Goal: Entertainment & Leisure: Consume media (video, audio)

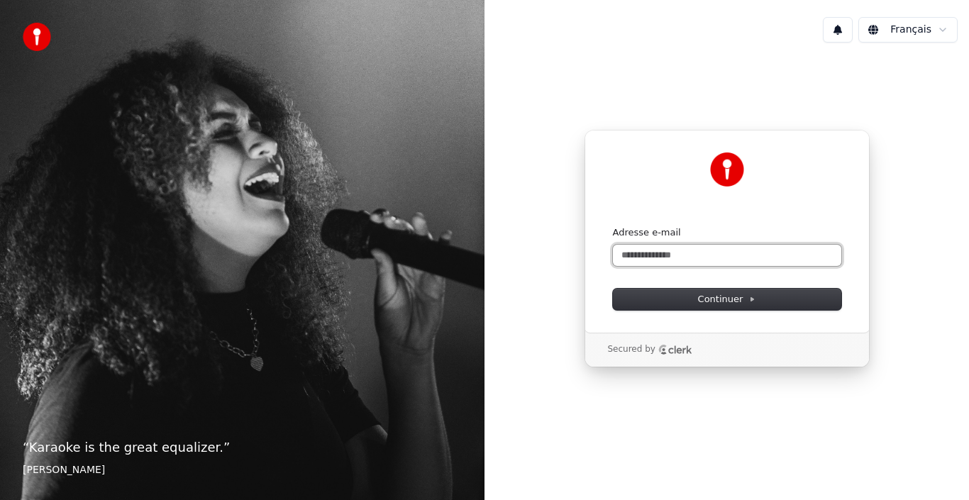
click at [637, 253] on input "Adresse e-mail" at bounding box center [727, 255] width 228 height 21
click at [639, 253] on input "Adresse e-mail" at bounding box center [727, 255] width 228 height 21
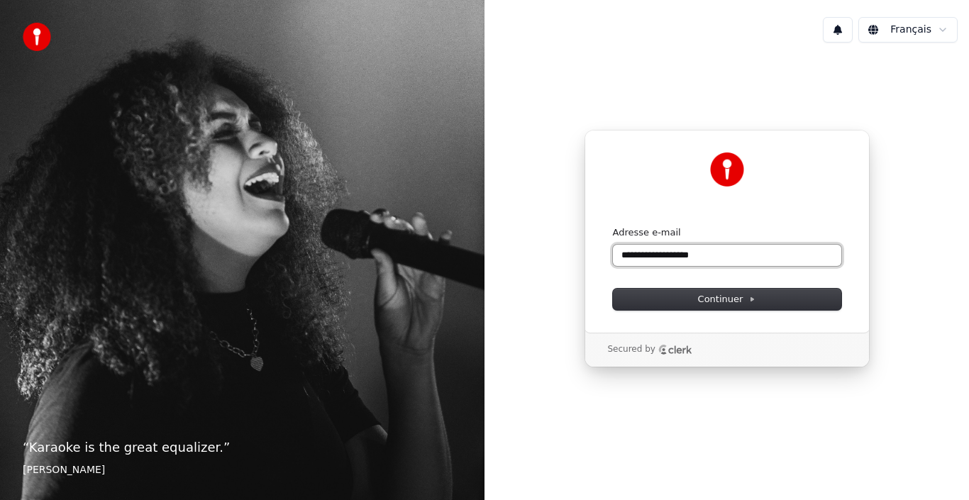
click at [613, 226] on button "submit" at bounding box center [613, 226] width 0 height 0
type input "**********"
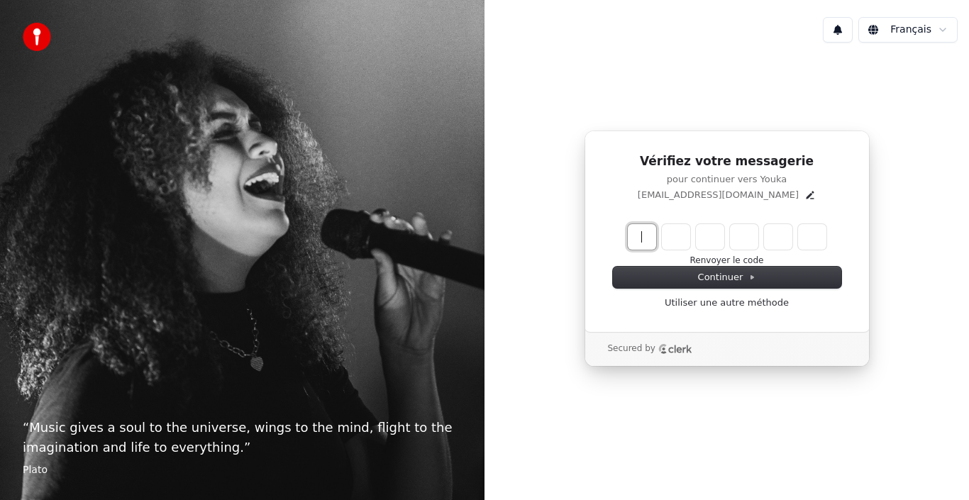
click at [632, 230] on input "Enter verification code" at bounding box center [741, 237] width 227 height 26
click at [649, 231] on input "Enter verification code" at bounding box center [741, 237] width 227 height 26
click at [634, 235] on input "Enter verification code" at bounding box center [741, 237] width 227 height 26
click at [636, 234] on input "Enter verification code" at bounding box center [741, 237] width 227 height 26
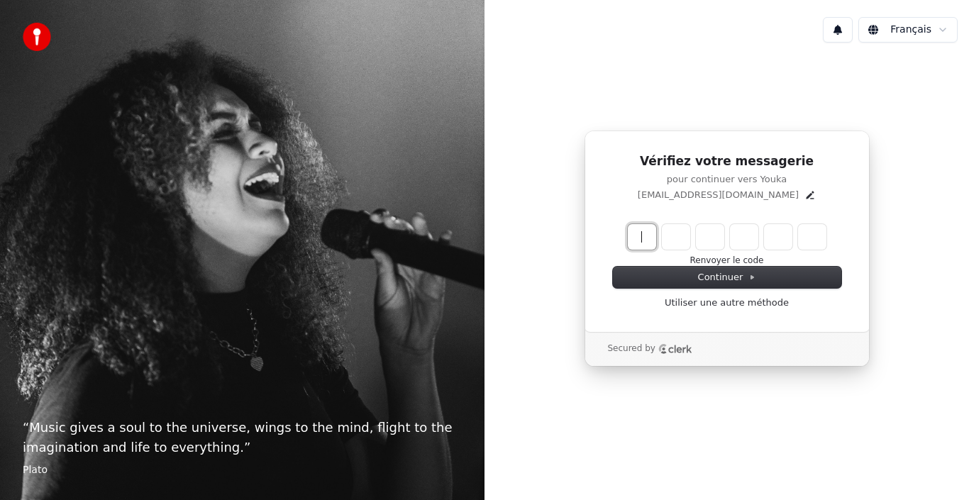
click at [636, 227] on input "Enter verification code" at bounding box center [741, 237] width 227 height 26
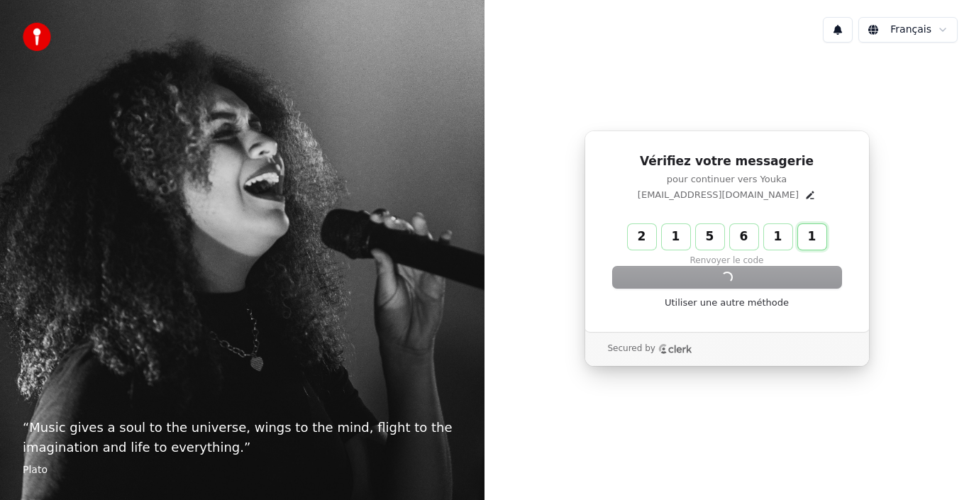
type input "******"
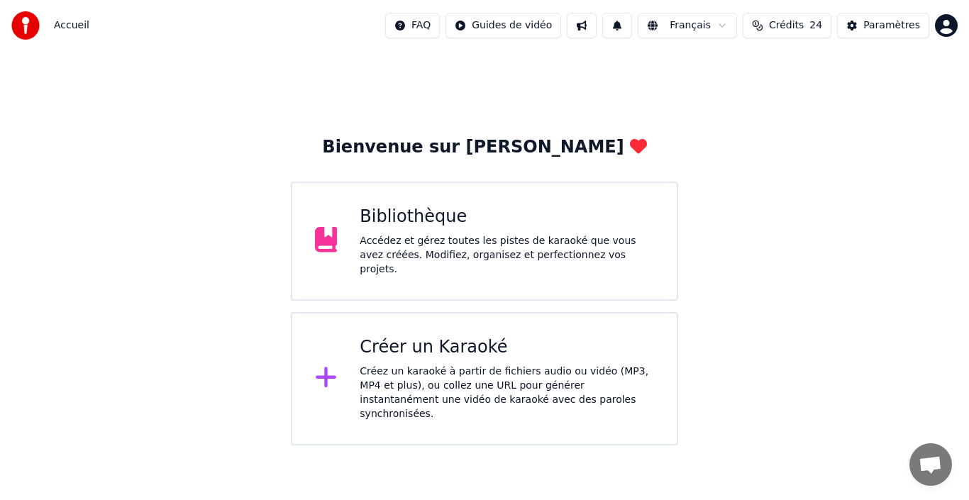
click at [767, 294] on div "Bienvenue sur Youka Bibliothèque Accédez et gérez toutes les pistes de karaoké …" at bounding box center [484, 248] width 969 height 395
click at [610, 257] on div "Accédez et gérez toutes les pistes de karaoké que vous avez créées. Modifiez, o…" at bounding box center [507, 255] width 294 height 43
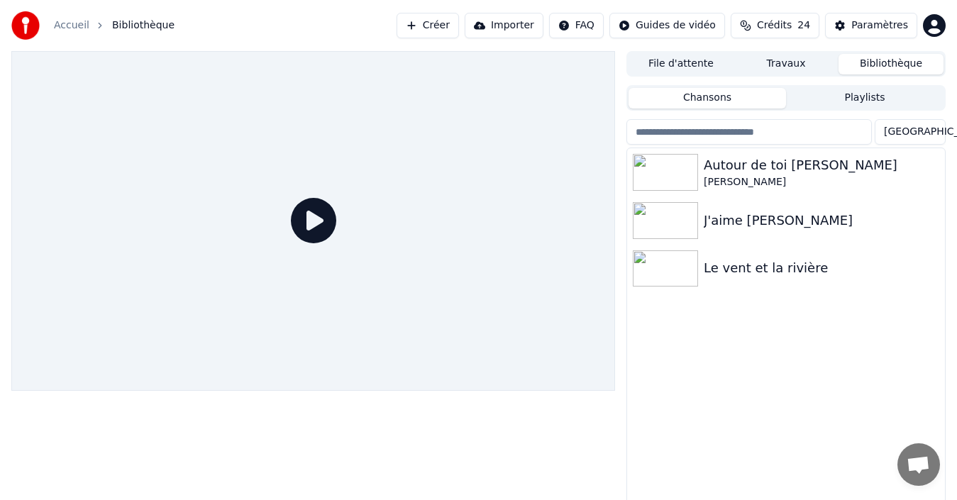
drag, startPoint x: 639, startPoint y: 395, endPoint x: 640, endPoint y: 385, distance: 9.3
drag, startPoint x: 646, startPoint y: 369, endPoint x: 650, endPoint y: 394, distance: 25.2
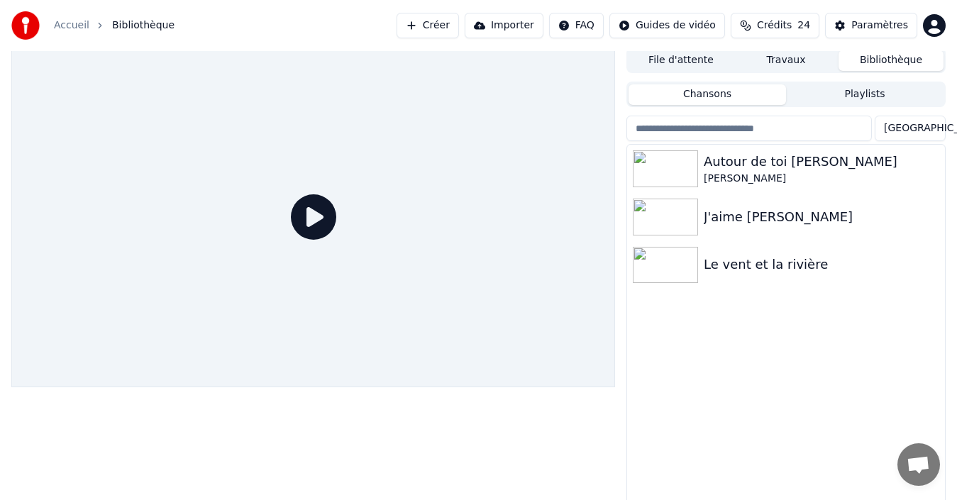
drag, startPoint x: 636, startPoint y: 361, endPoint x: 632, endPoint y: 373, distance: 11.9
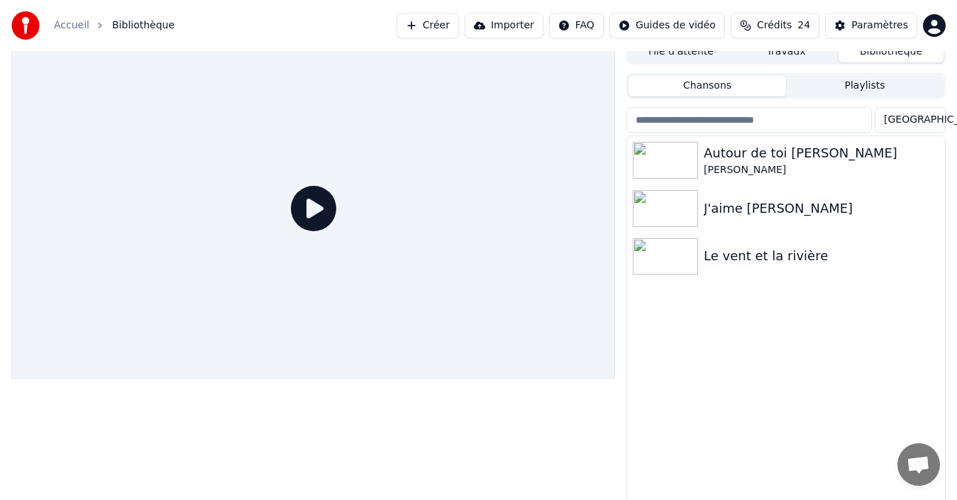
scroll to position [23, 0]
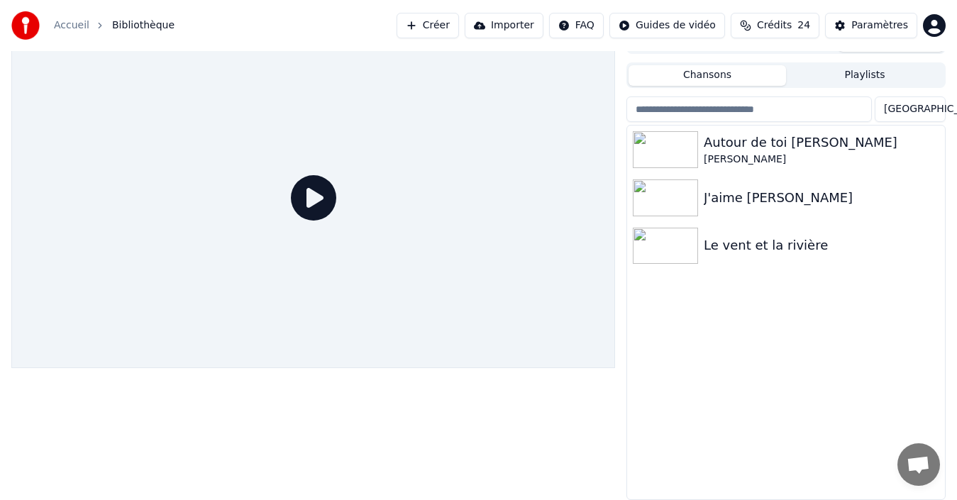
drag, startPoint x: 644, startPoint y: 338, endPoint x: 644, endPoint y: 328, distance: 10.7
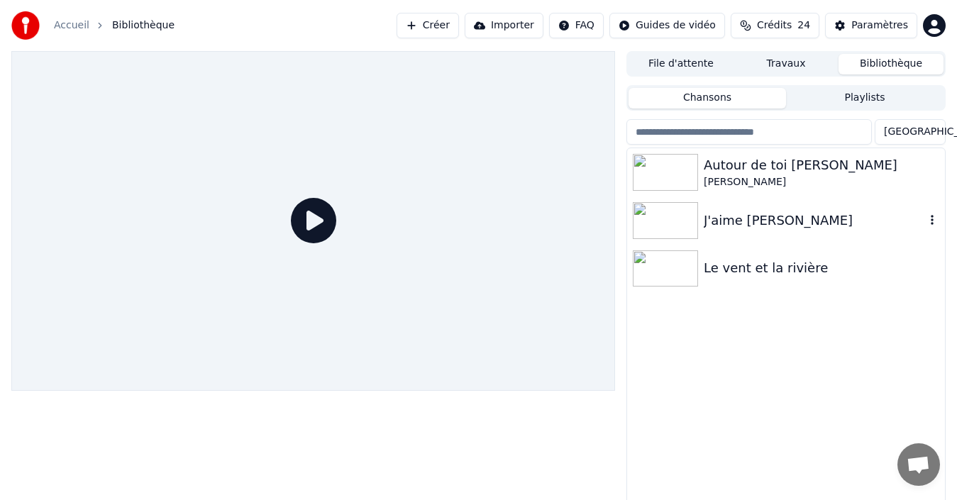
drag, startPoint x: 771, startPoint y: 227, endPoint x: 768, endPoint y: 236, distance: 8.8
click at [746, 245] on div "Le vent et la rivière" at bounding box center [786, 269] width 318 height 48
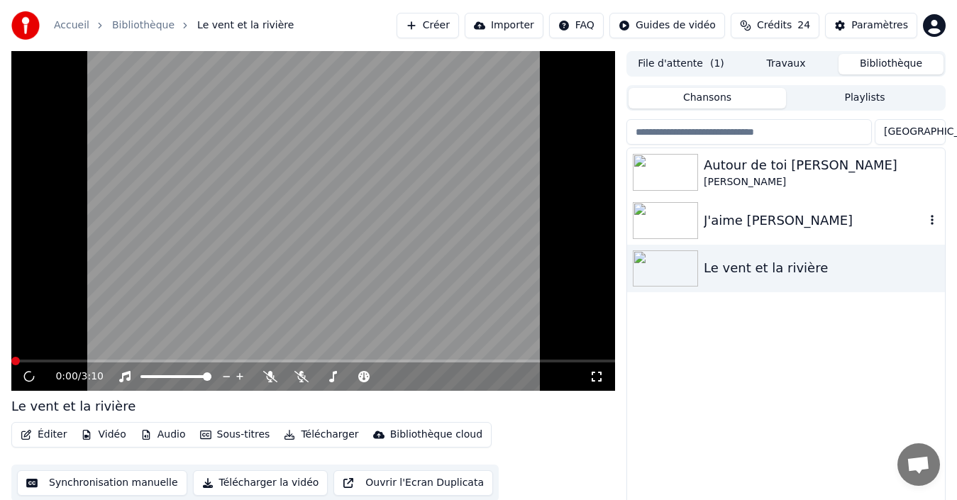
click at [740, 228] on div "J'aime [PERSON_NAME]" at bounding box center [814, 221] width 221 height 20
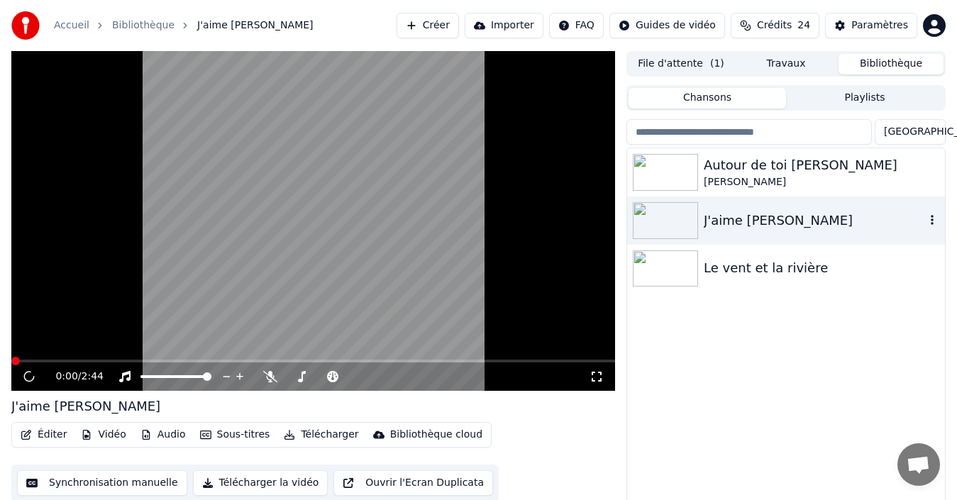
click at [740, 228] on div "J'aime [PERSON_NAME]" at bounding box center [814, 221] width 221 height 20
click at [732, 270] on div "Le vent et la rivière" at bounding box center [814, 268] width 221 height 20
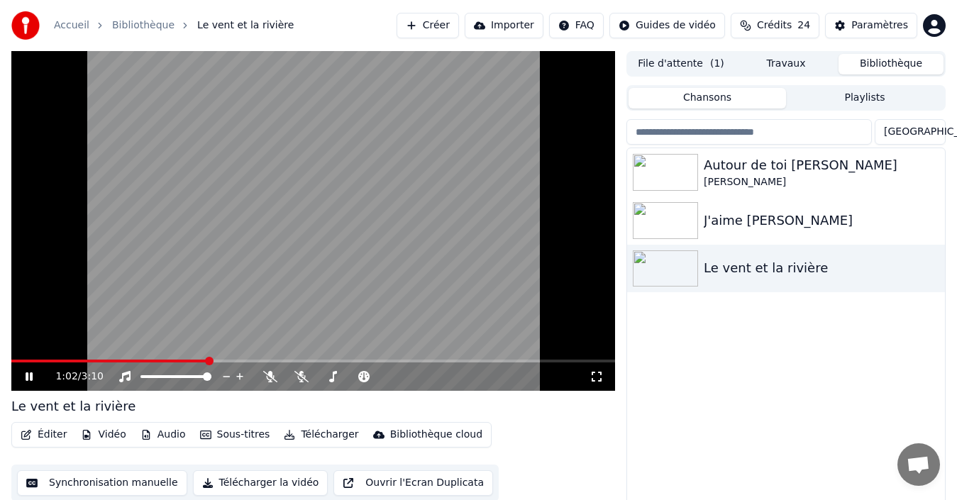
click at [208, 361] on span at bounding box center [109, 361] width 197 height 3
click at [305, 383] on div "1:03 / 3:10" at bounding box center [322, 377] width 534 height 14
click at [306, 380] on icon at bounding box center [301, 376] width 14 height 11
click at [265, 375] on icon at bounding box center [270, 376] width 14 height 11
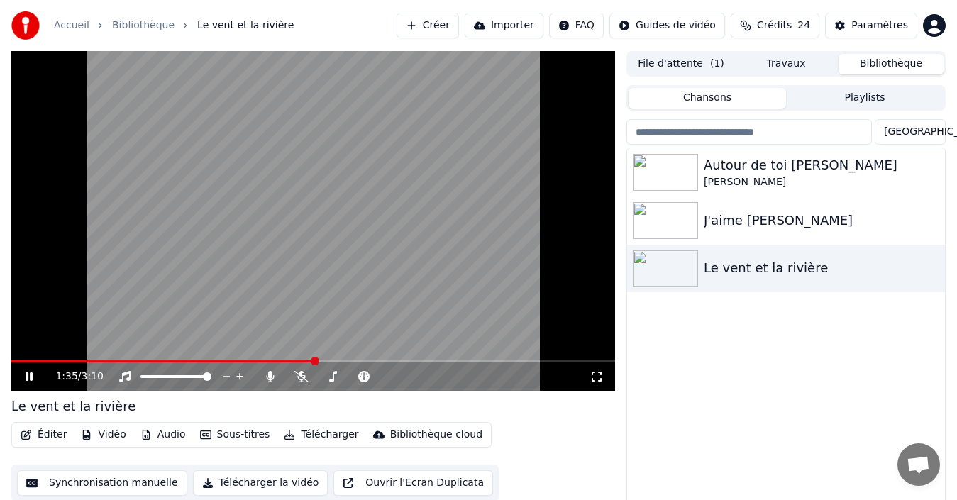
click at [404, 290] on video at bounding box center [313, 221] width 604 height 340
click at [409, 290] on video at bounding box center [313, 221] width 604 height 340
click at [377, 284] on video at bounding box center [313, 221] width 604 height 340
click at [418, 286] on video at bounding box center [313, 221] width 604 height 340
click at [391, 311] on video at bounding box center [313, 221] width 604 height 340
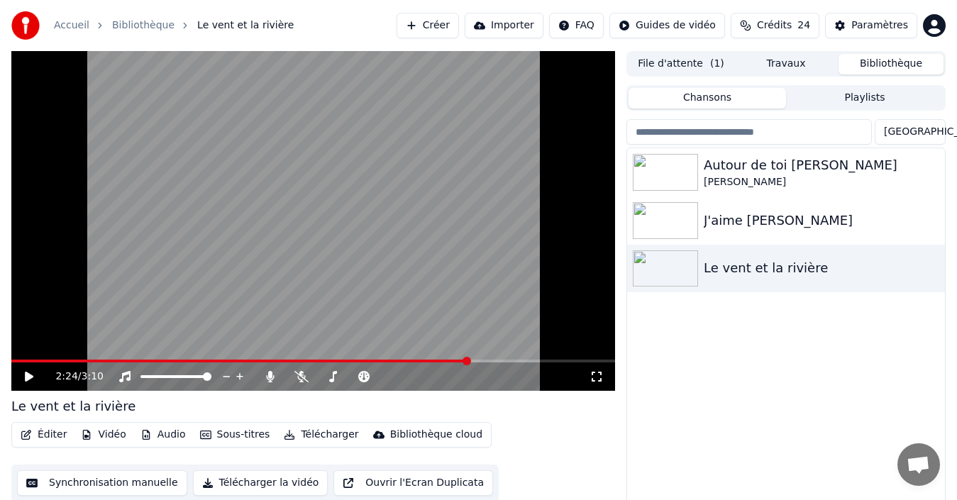
click at [399, 307] on video at bounding box center [313, 221] width 604 height 340
click at [469, 303] on video at bounding box center [313, 221] width 604 height 340
click at [468, 360] on span at bounding box center [239, 361] width 457 height 3
click at [416, 256] on video at bounding box center [313, 221] width 604 height 340
click at [397, 277] on video at bounding box center [313, 221] width 604 height 340
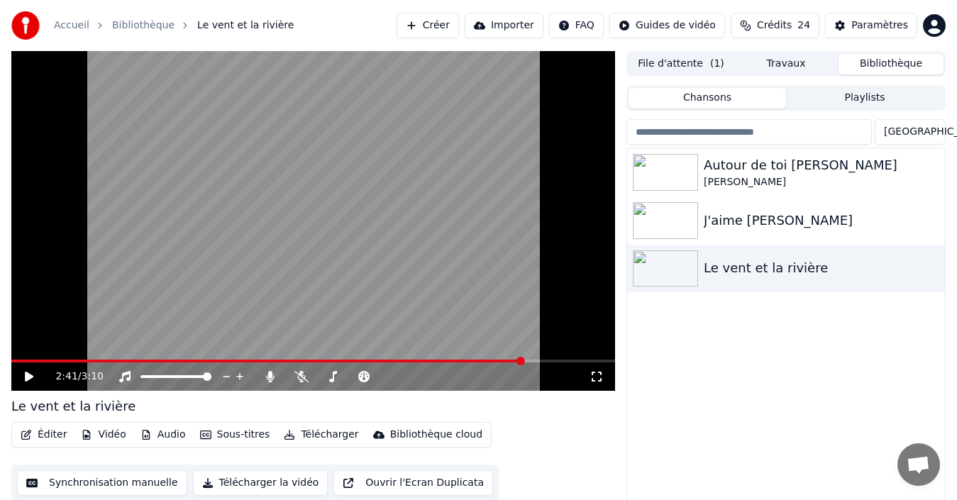
click at [689, 356] on div "Autour de toi [PERSON_NAME] J'aime [PERSON_NAME] Le vent et la rivière" at bounding box center [786, 335] width 318 height 374
click at [693, 330] on div "Autour de toi [PERSON_NAME] J'aime [PERSON_NAME] Le vent et la rivière" at bounding box center [786, 335] width 318 height 374
click at [729, 320] on div "Autour de toi [PERSON_NAME] J'aime [PERSON_NAME] Le vent et la rivière" at bounding box center [786, 335] width 318 height 374
drag, startPoint x: 728, startPoint y: 324, endPoint x: 703, endPoint y: 341, distance: 29.7
click at [693, 341] on div "Autour de toi [PERSON_NAME] J'aime [PERSON_NAME] Le vent et la rivière" at bounding box center [786, 335] width 318 height 374
